Goal: Navigation & Orientation: Find specific page/section

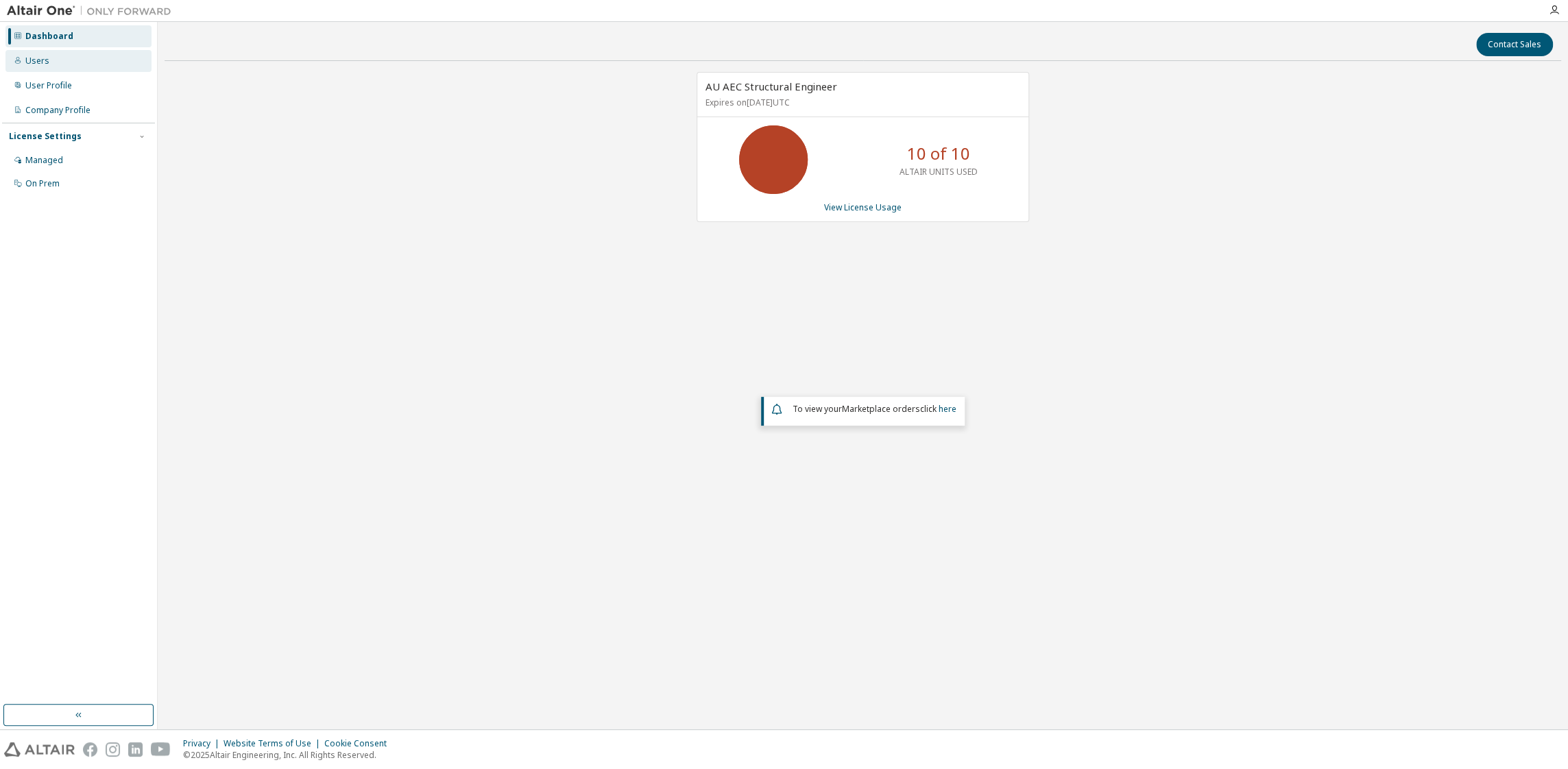
click at [30, 61] on div "Users" at bounding box center [37, 61] width 24 height 11
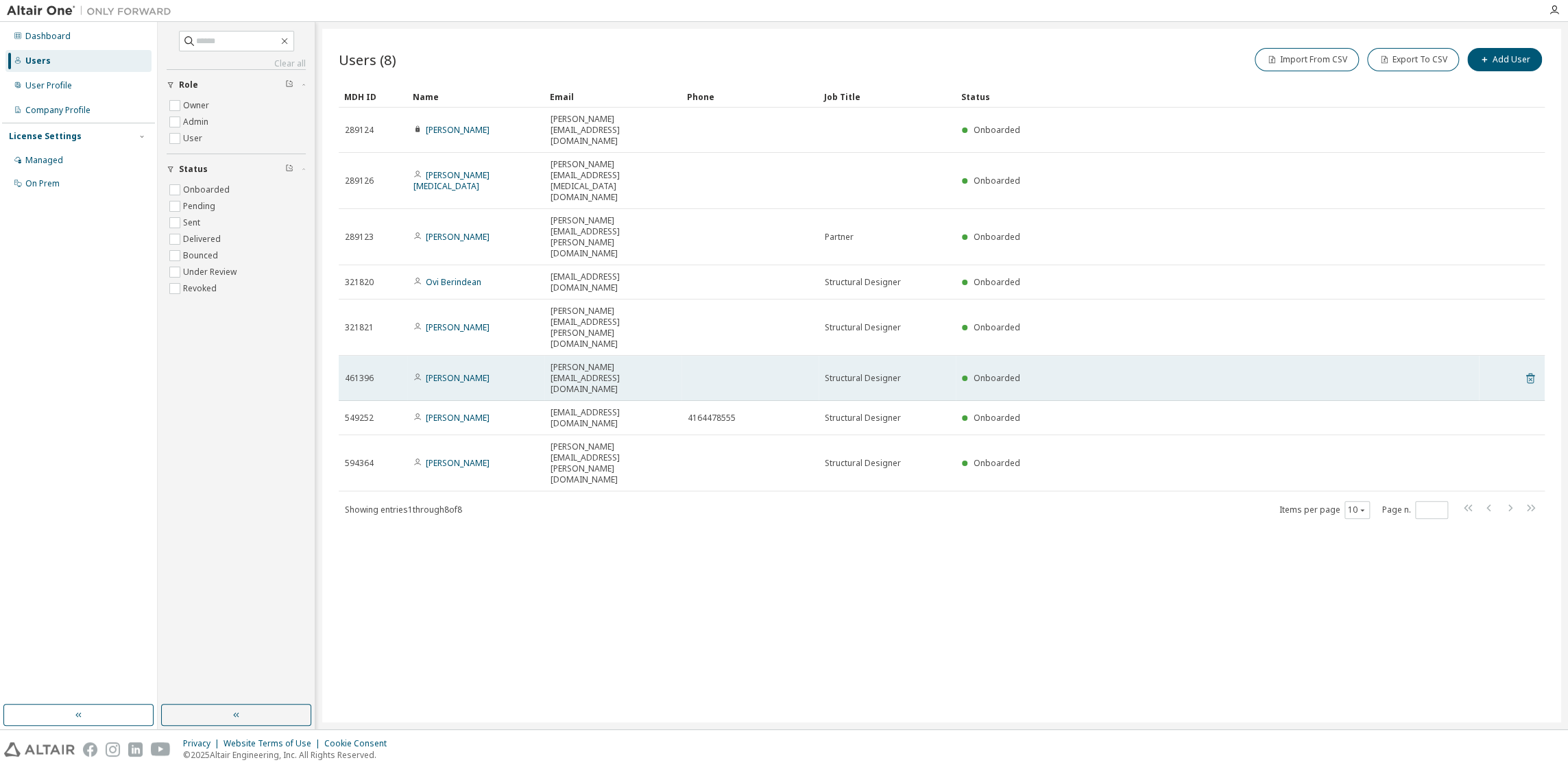
click at [1531, 378] on icon at bounding box center [1530, 379] width 3 height 3
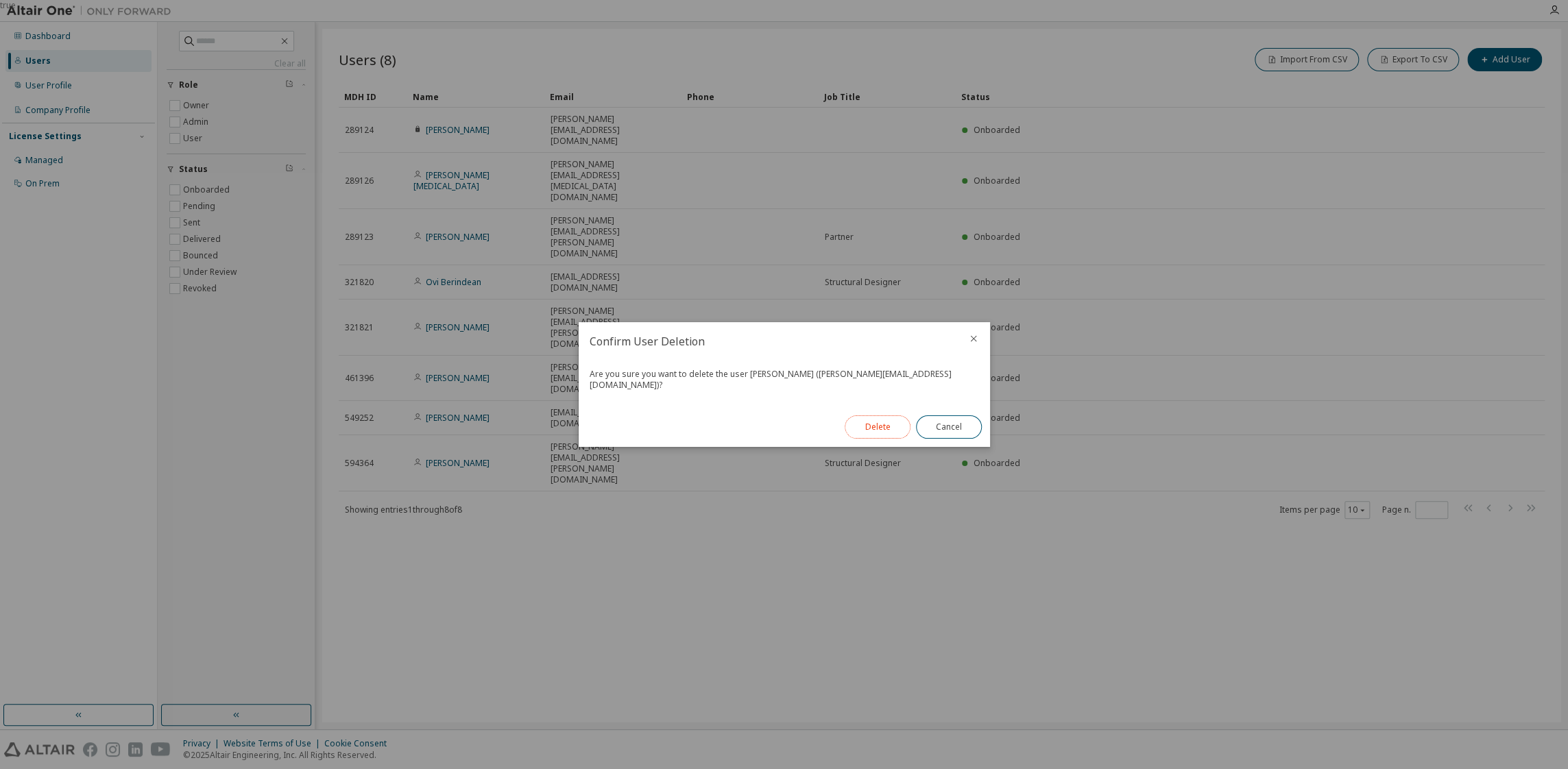
click at [870, 418] on button "Delete" at bounding box center [877, 426] width 66 height 23
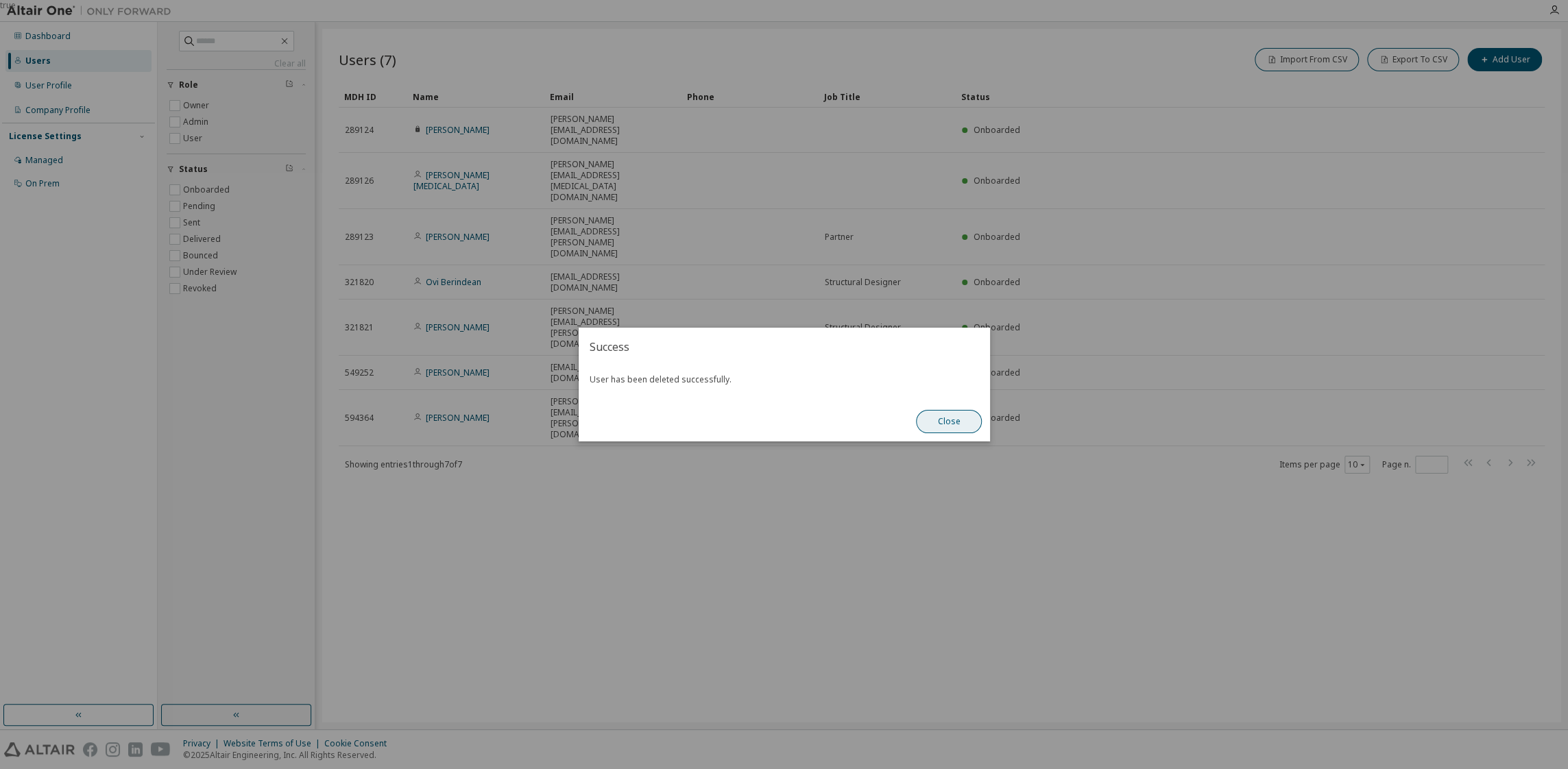
click at [957, 419] on button "Close" at bounding box center [949, 421] width 66 height 23
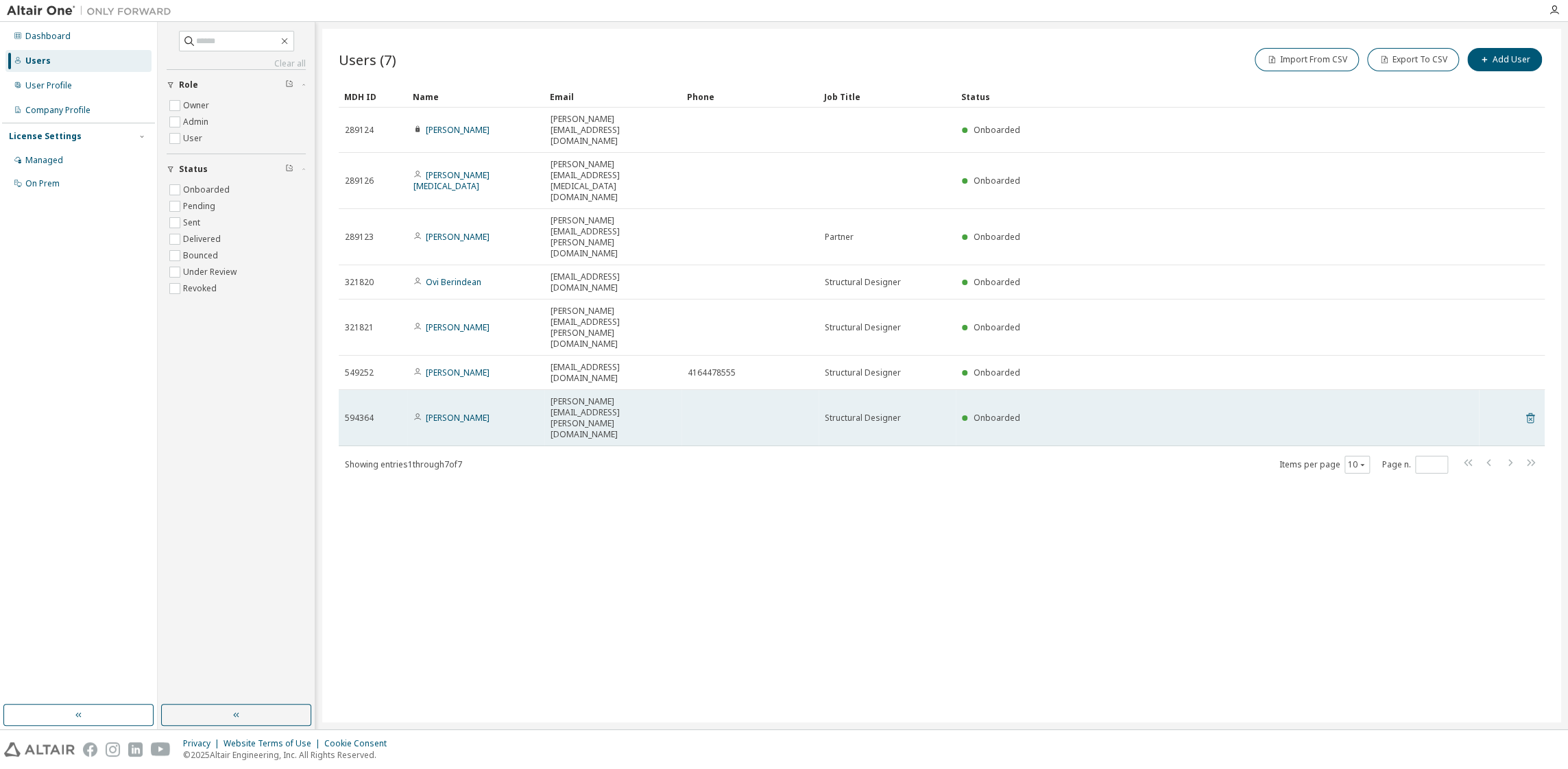
click at [1531, 418] on icon at bounding box center [1530, 419] width 3 height 3
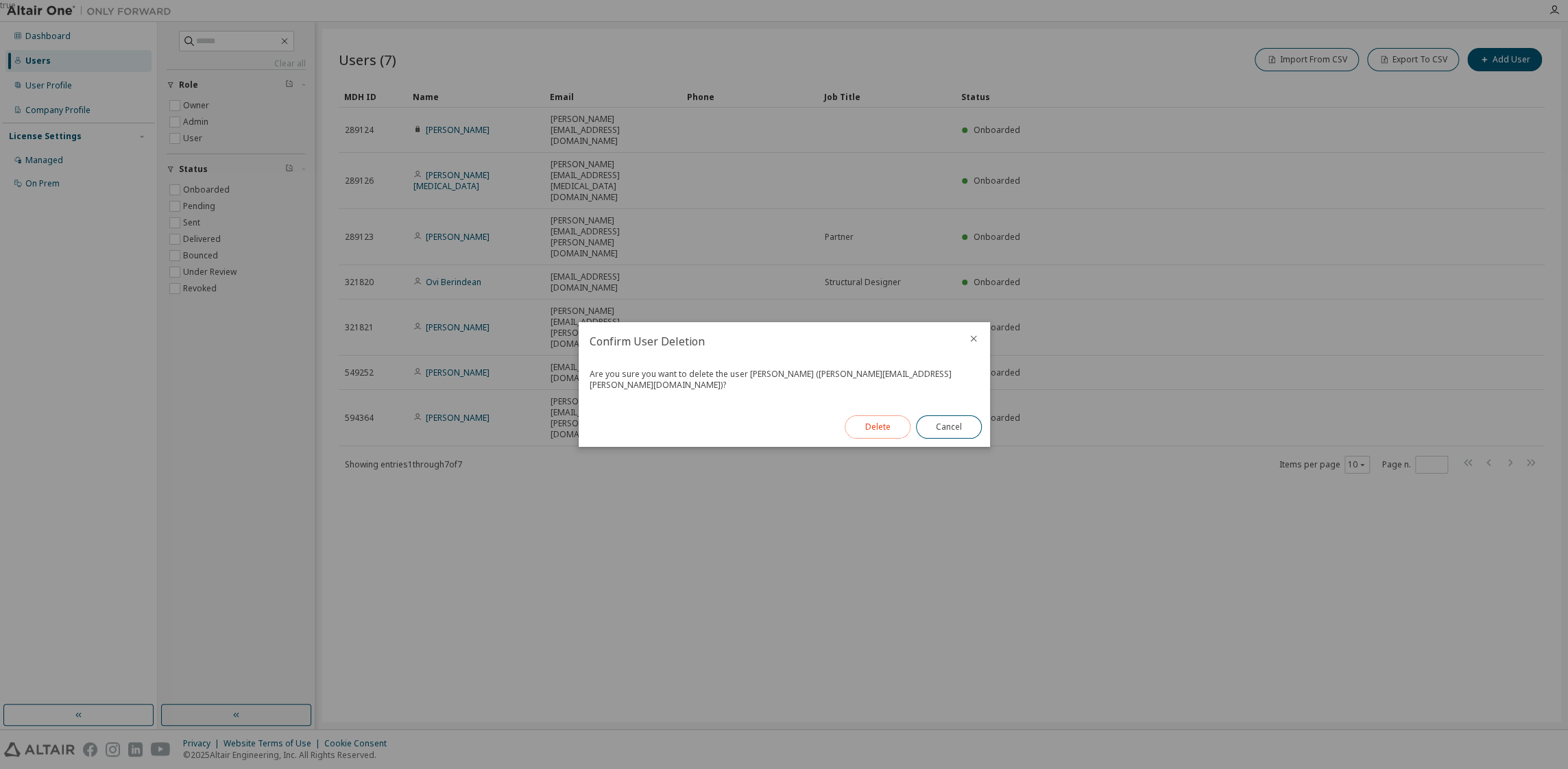
click at [879, 420] on button "Delete" at bounding box center [877, 426] width 66 height 23
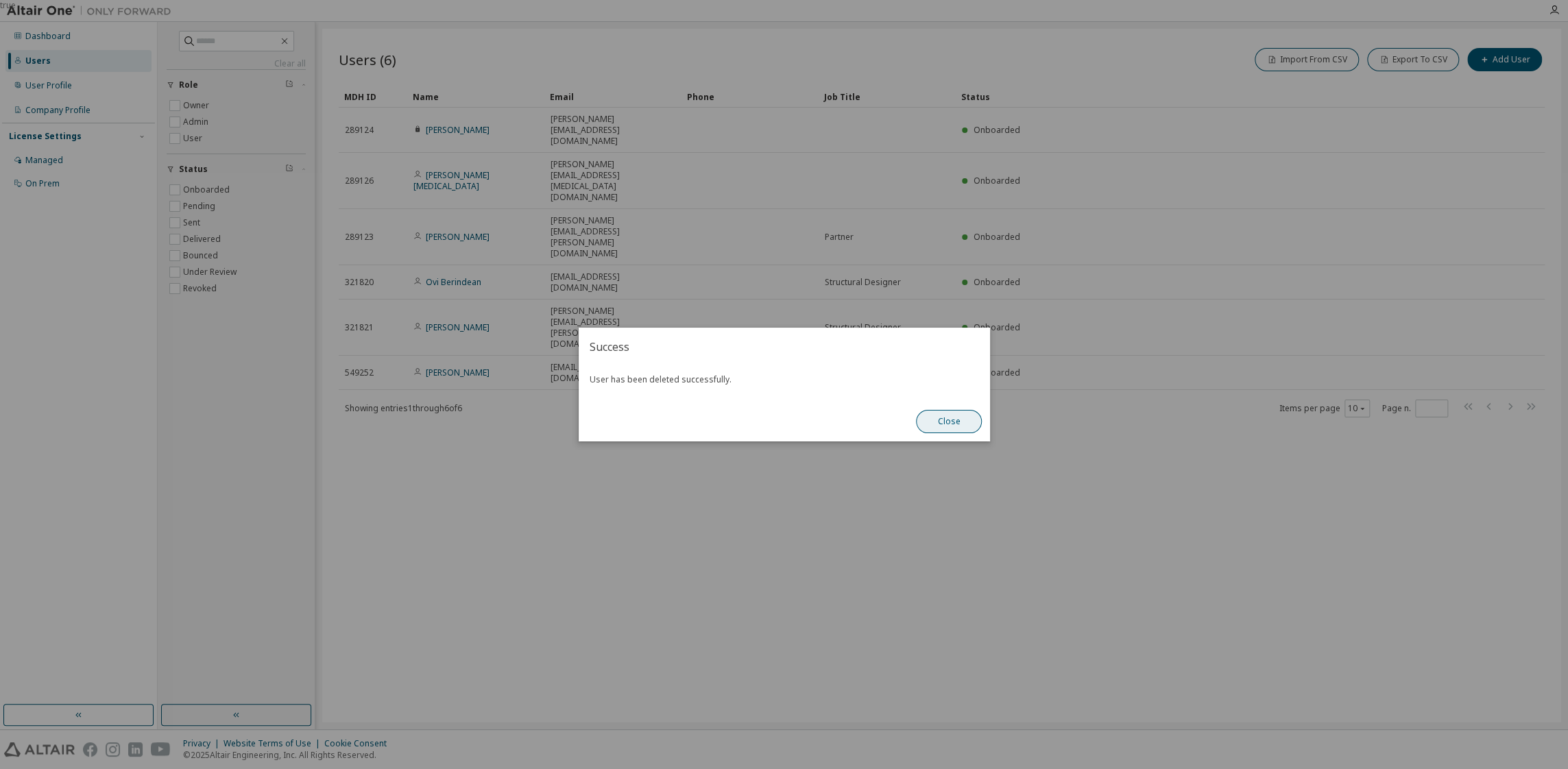
click at [962, 420] on button "Close" at bounding box center [949, 421] width 66 height 23
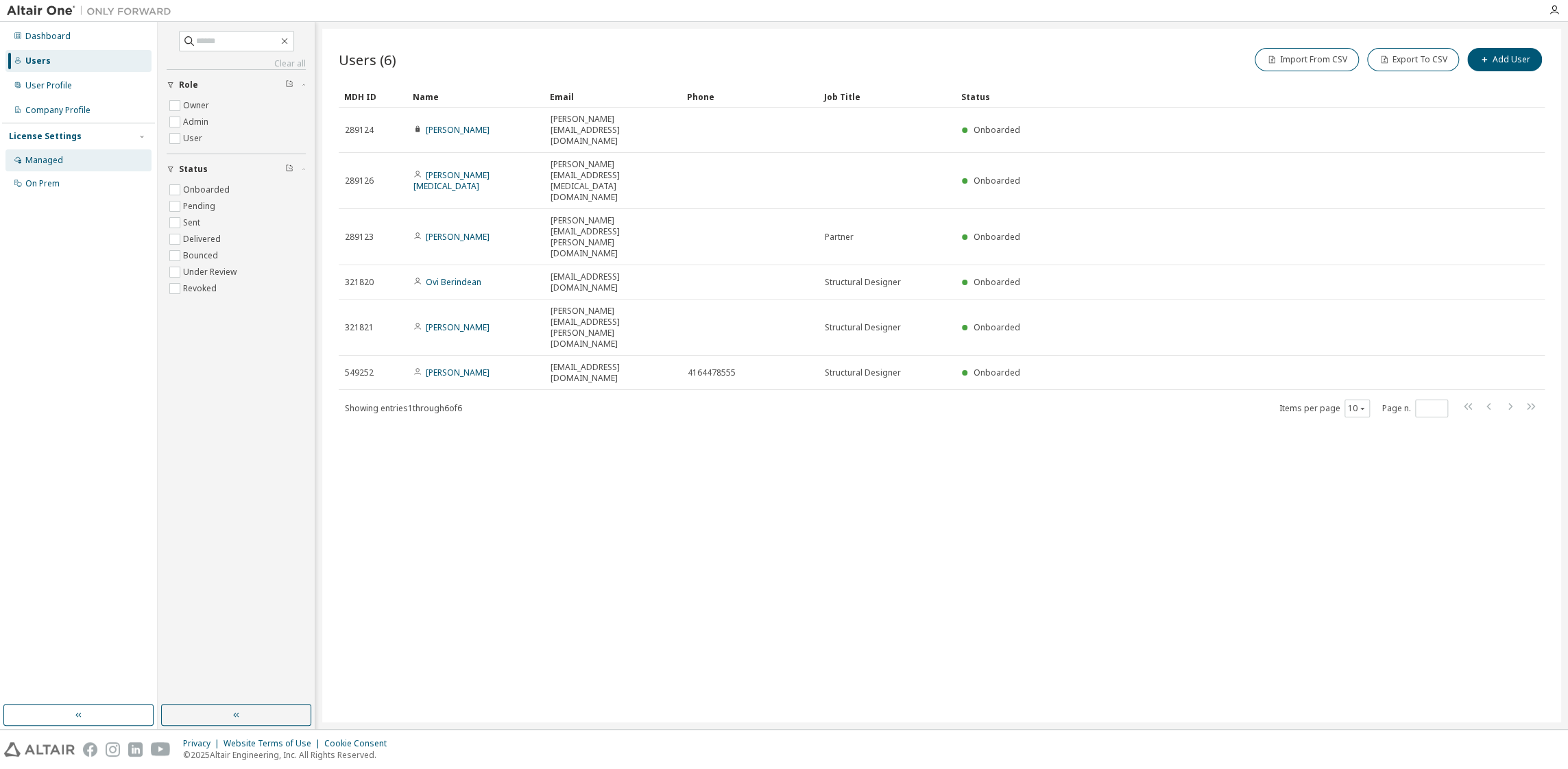
click at [30, 157] on div "Managed" at bounding box center [44, 160] width 37 height 11
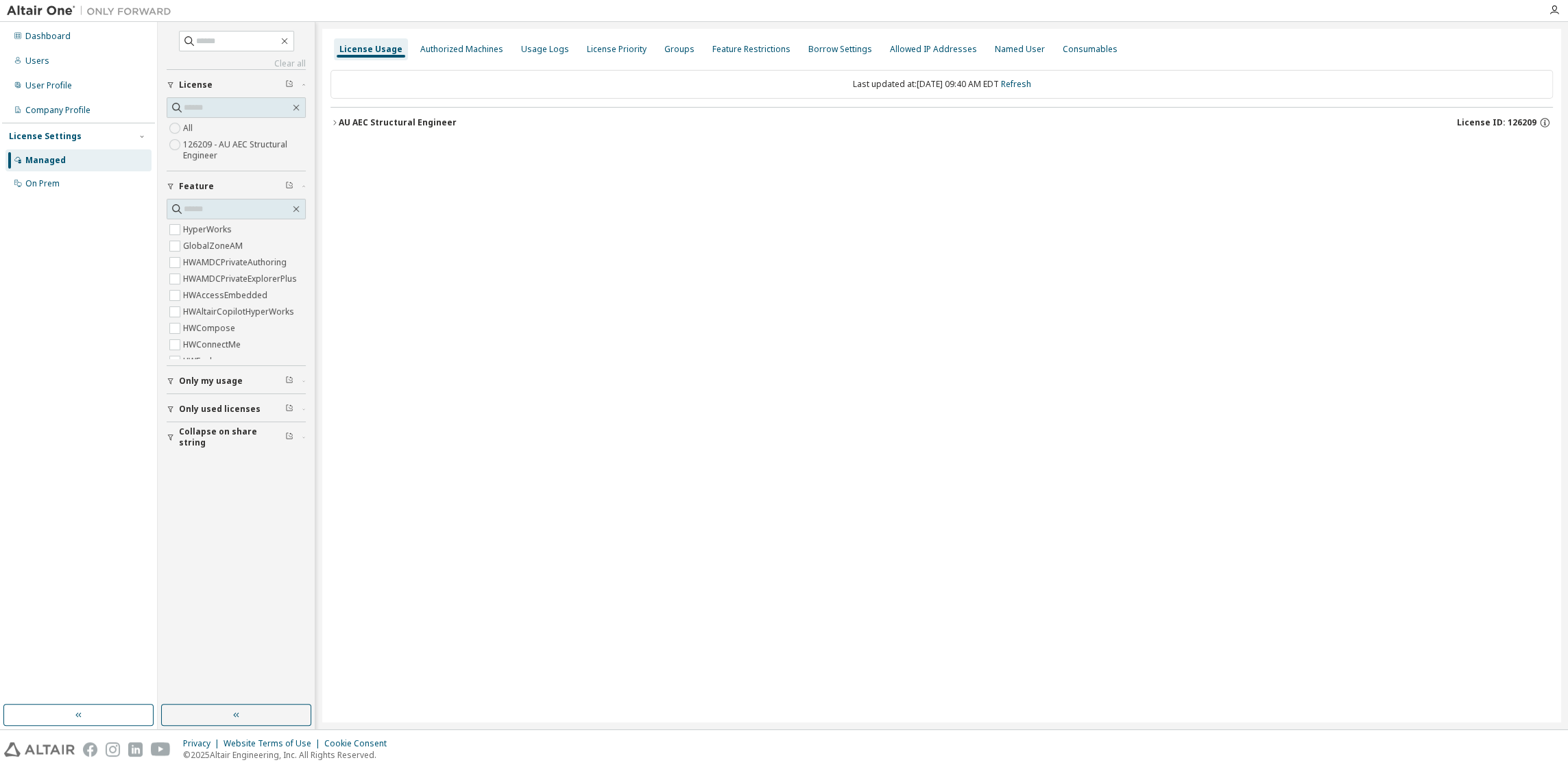
click at [336, 122] on icon "button" at bounding box center [334, 122] width 2 height 5
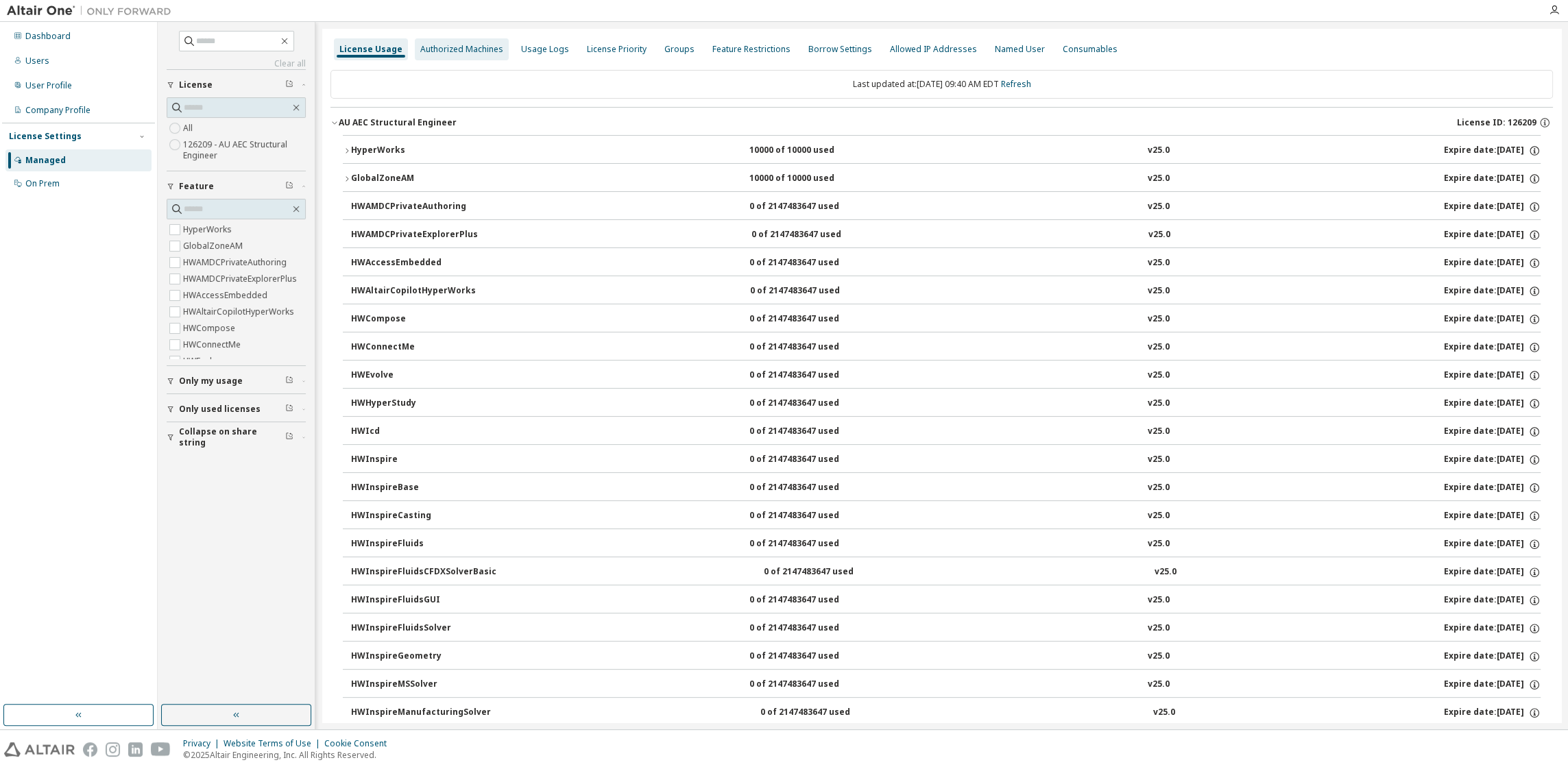
click at [431, 49] on div "Authorized Machines" at bounding box center [462, 49] width 83 height 11
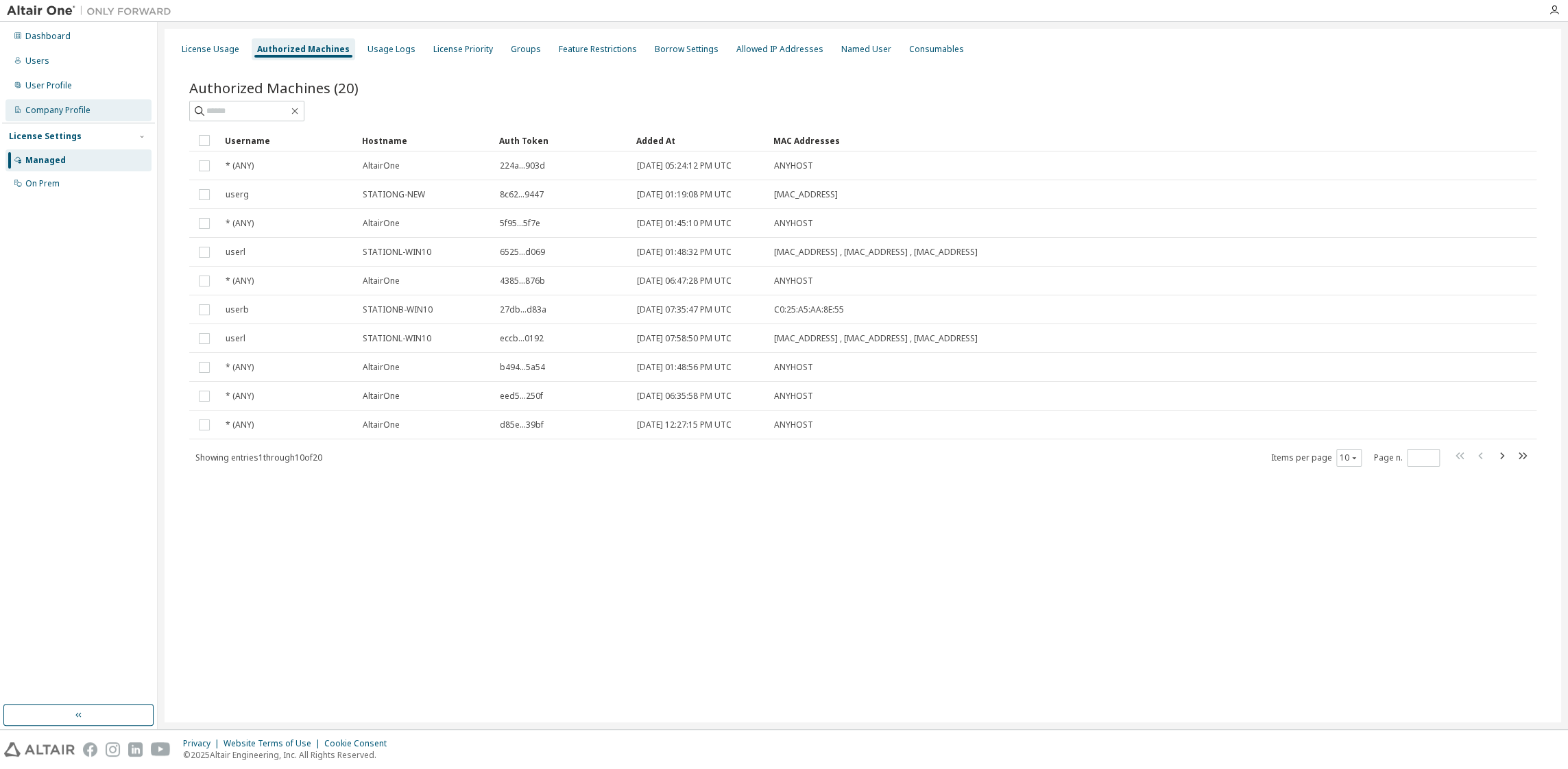
click at [29, 108] on div "Company Profile" at bounding box center [58, 111] width 65 height 11
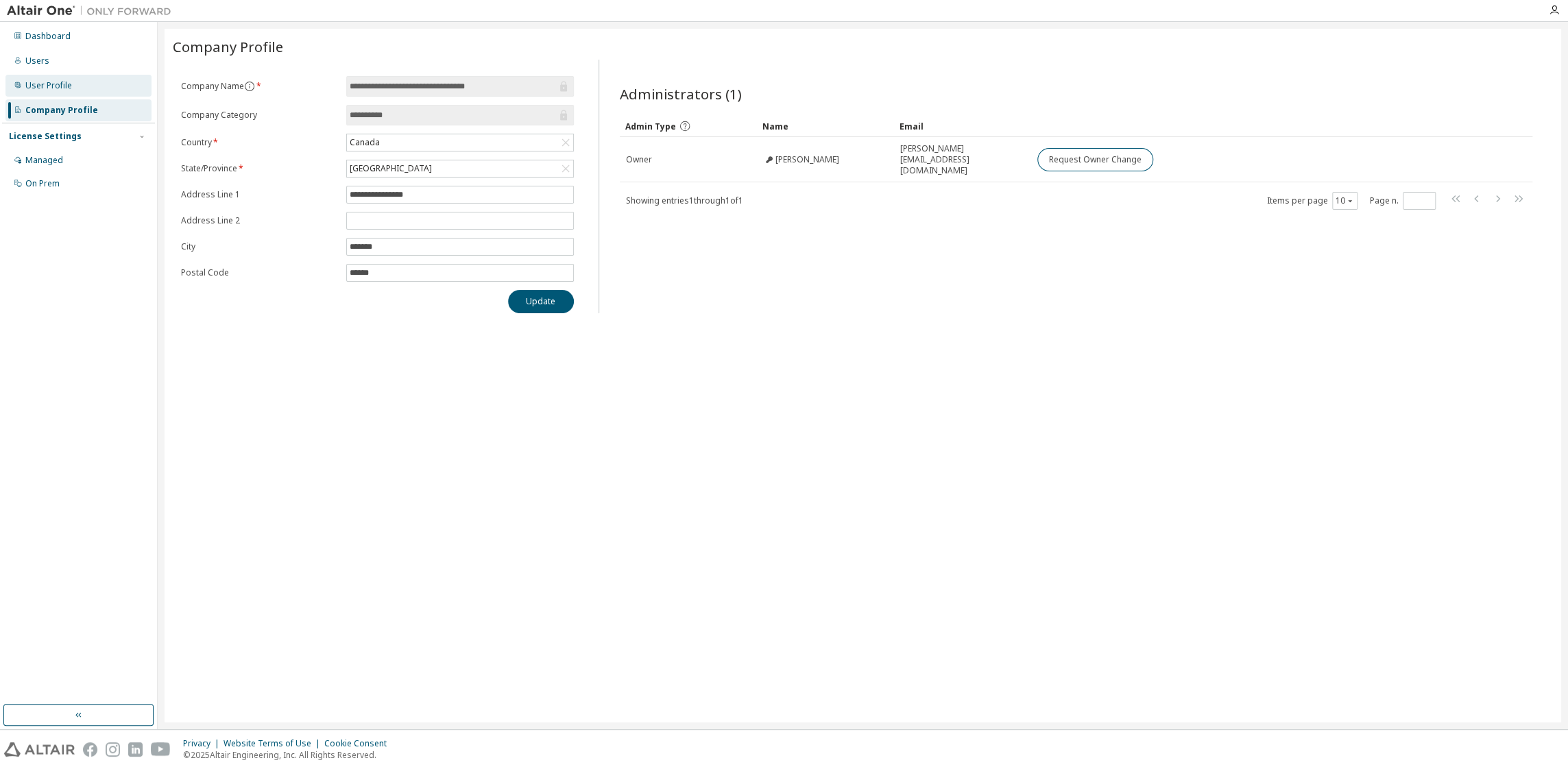
click at [80, 88] on div "User Profile" at bounding box center [78, 86] width 146 height 22
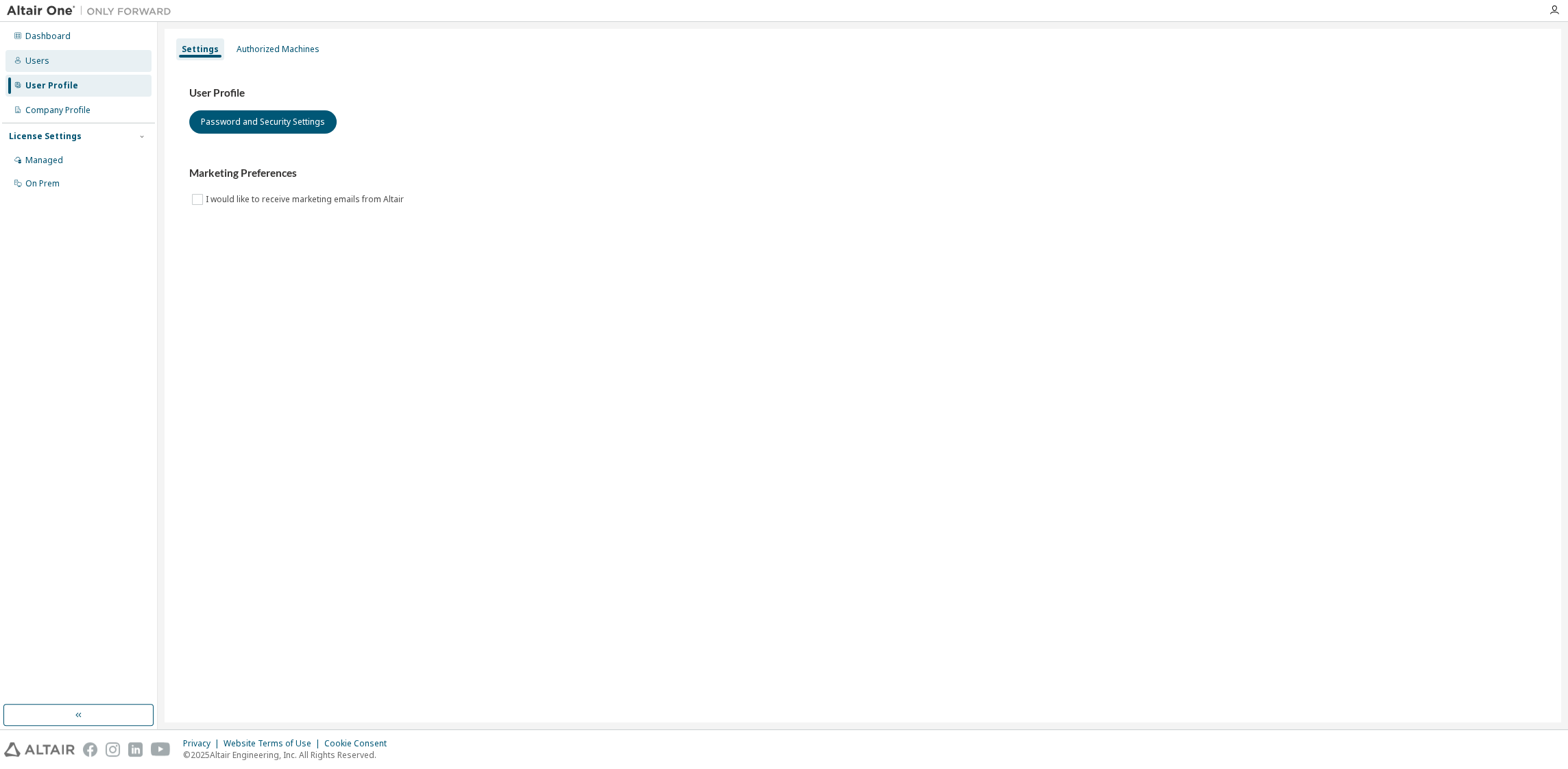
click at [68, 67] on div "Users" at bounding box center [78, 61] width 146 height 22
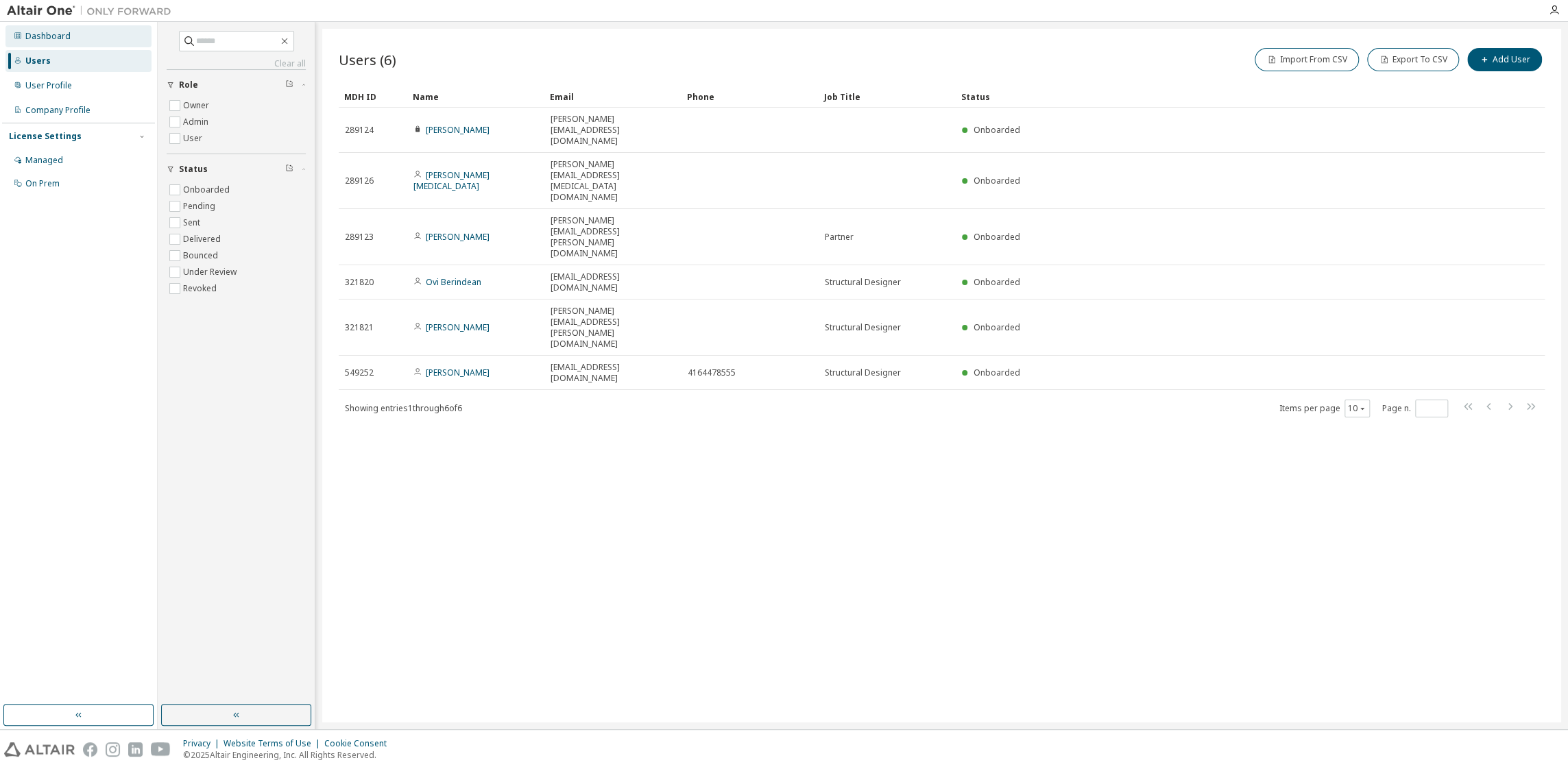
click at [46, 38] on div "Dashboard" at bounding box center [48, 37] width 45 height 11
